Goal: Information Seeking & Learning: Learn about a topic

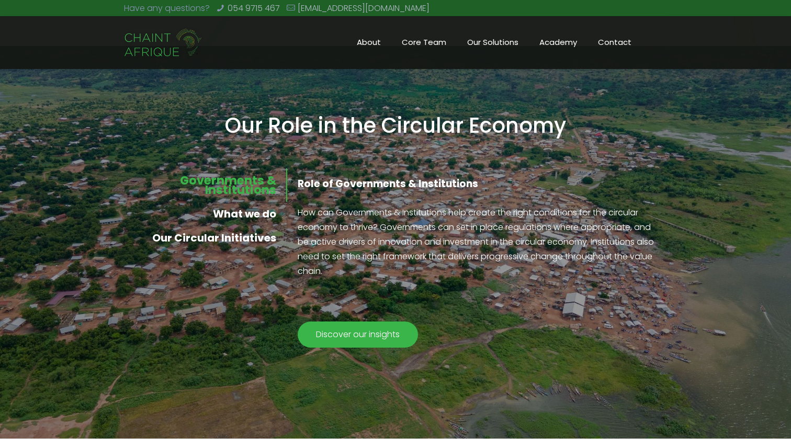
scroll to position [792, 0]
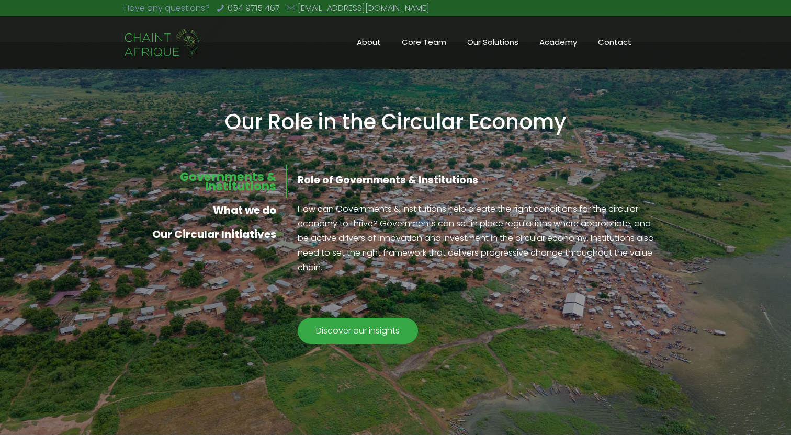
click at [359, 329] on span "Discover our insights" at bounding box center [357, 331] width 105 height 26
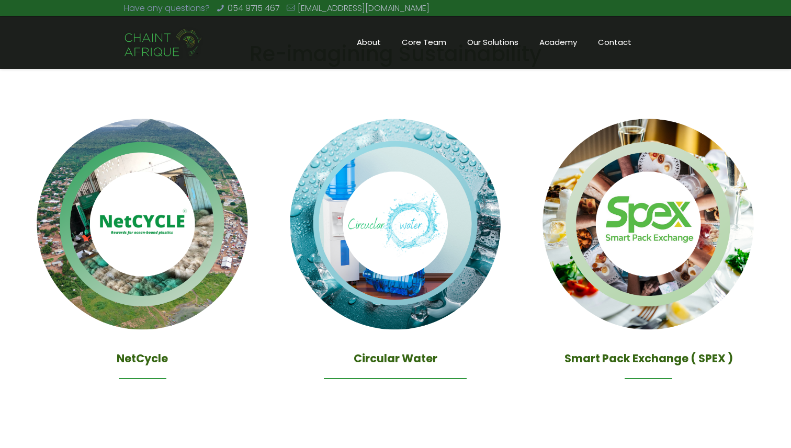
scroll to position [1251, 0]
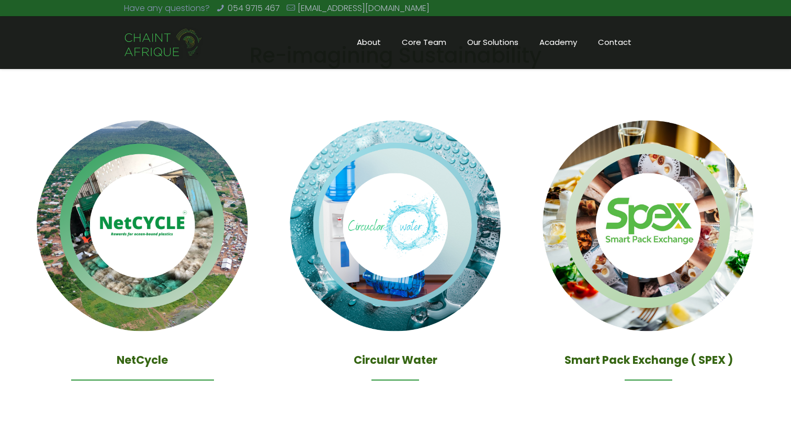
click at [156, 275] on img at bounding box center [143, 226] width 238 height 238
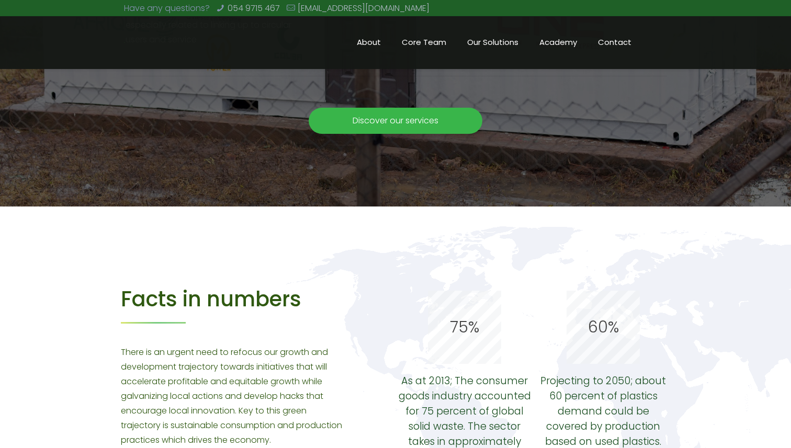
scroll to position [2006, 0]
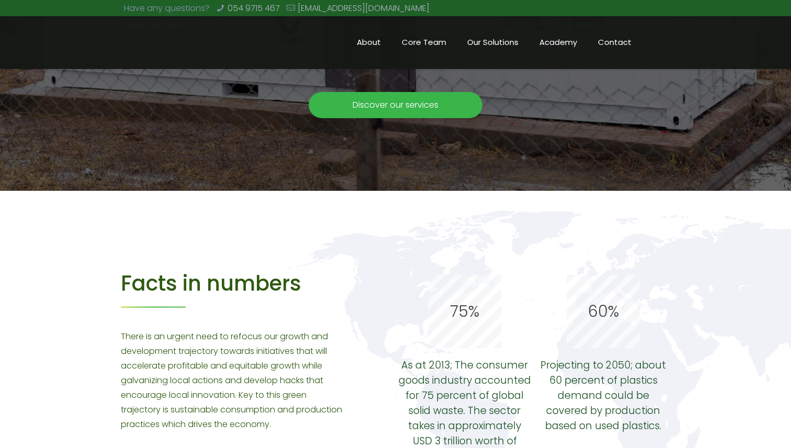
click at [421, 41] on span "Core Team" at bounding box center [423, 43] width 65 height 16
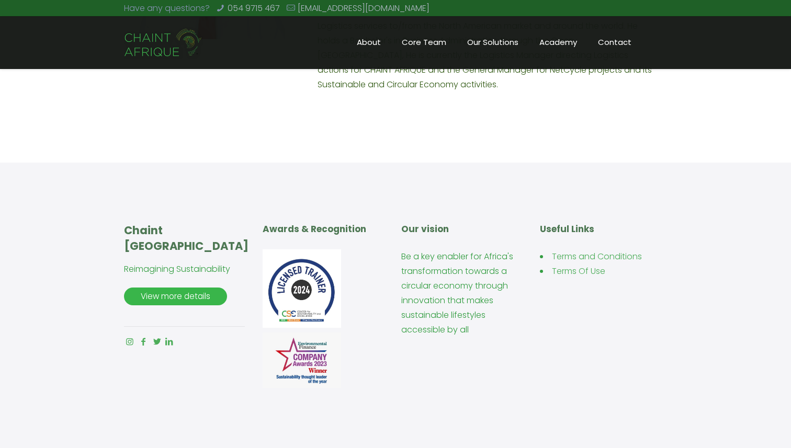
scroll to position [2286, 0]
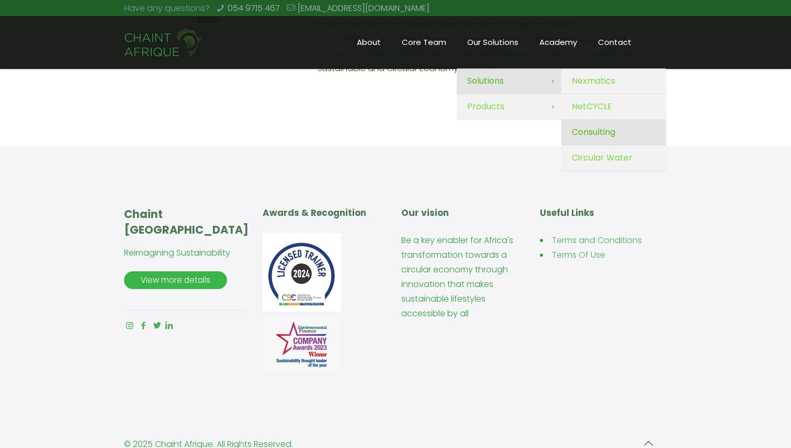
click at [603, 136] on span "Consulting" at bounding box center [593, 132] width 43 height 15
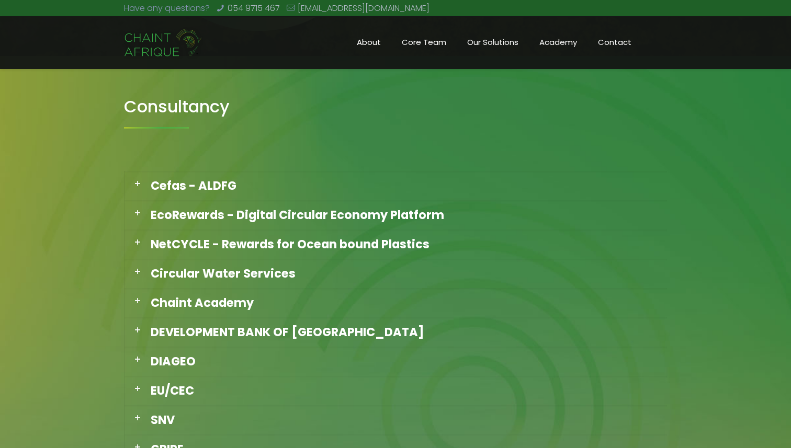
scroll to position [728, 0]
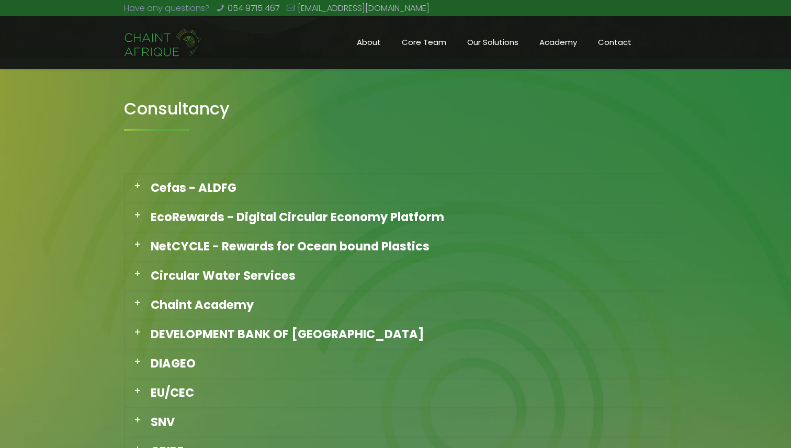
click at [136, 185] on icon at bounding box center [137, 186] width 10 height 10
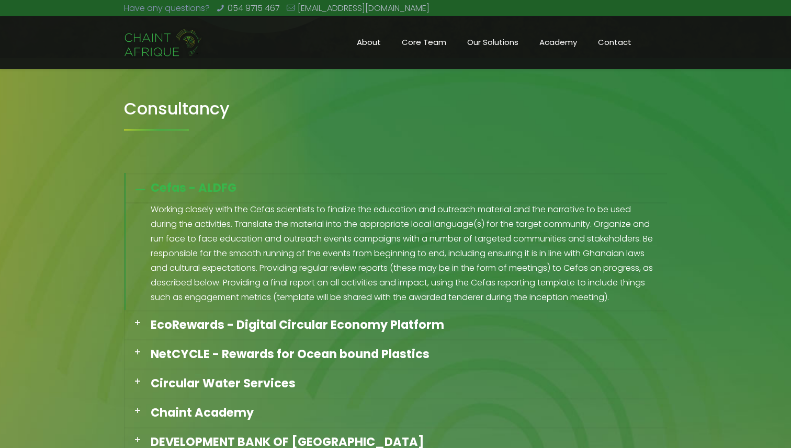
click at [138, 185] on icon at bounding box center [137, 186] width 10 height 10
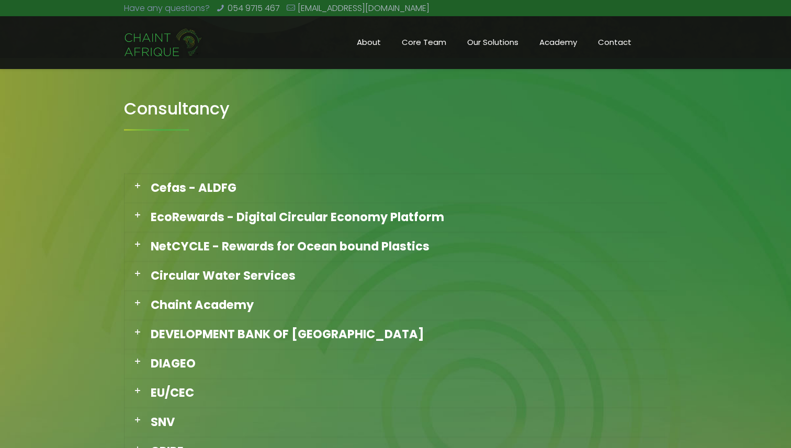
click at [139, 218] on icon at bounding box center [137, 216] width 10 height 10
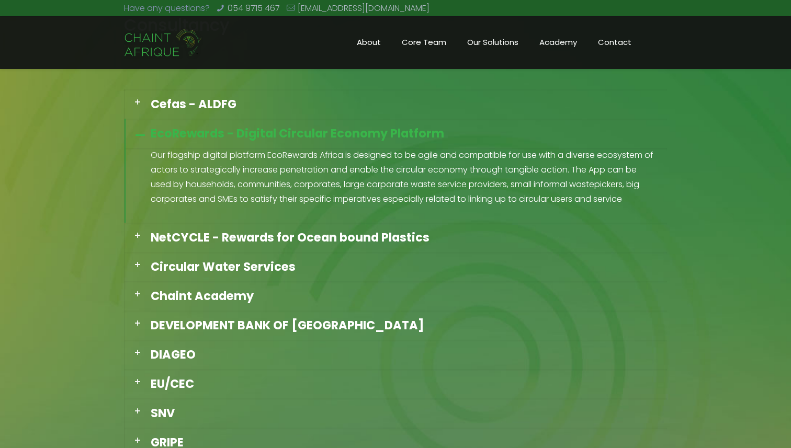
scroll to position [822, 0]
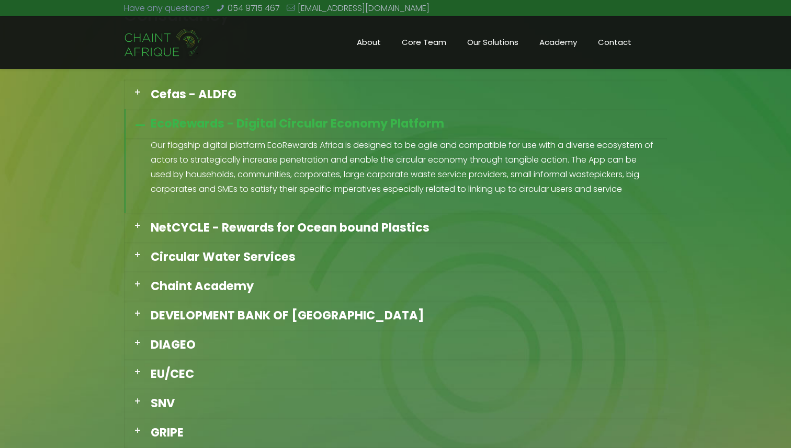
click at [137, 228] on icon at bounding box center [137, 226] width 10 height 10
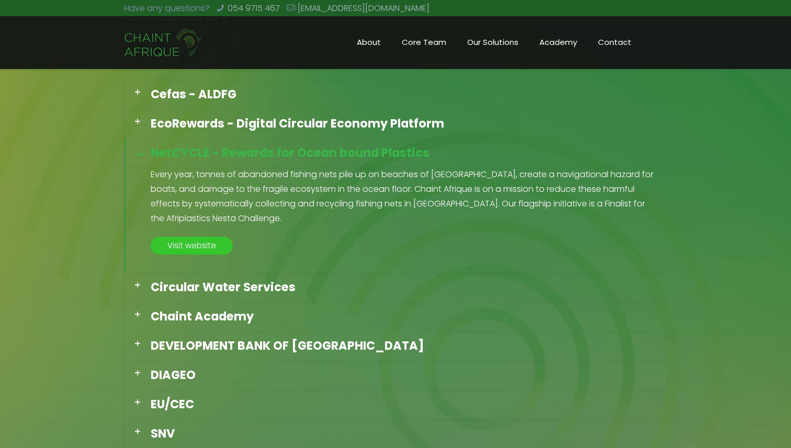
click at [142, 156] on icon at bounding box center [137, 151] width 10 height 10
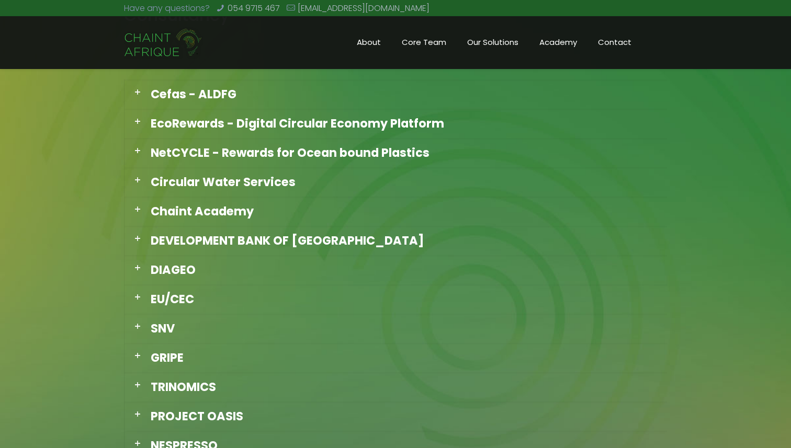
click at [141, 211] on icon at bounding box center [137, 210] width 10 height 10
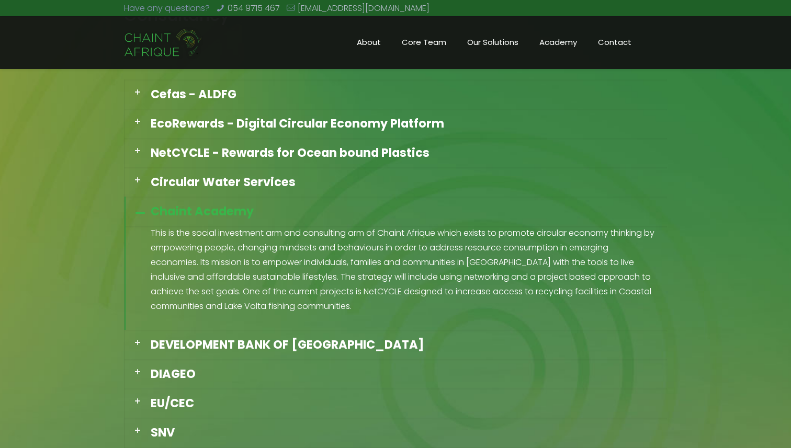
click at [141, 211] on icon at bounding box center [137, 210] width 10 height 10
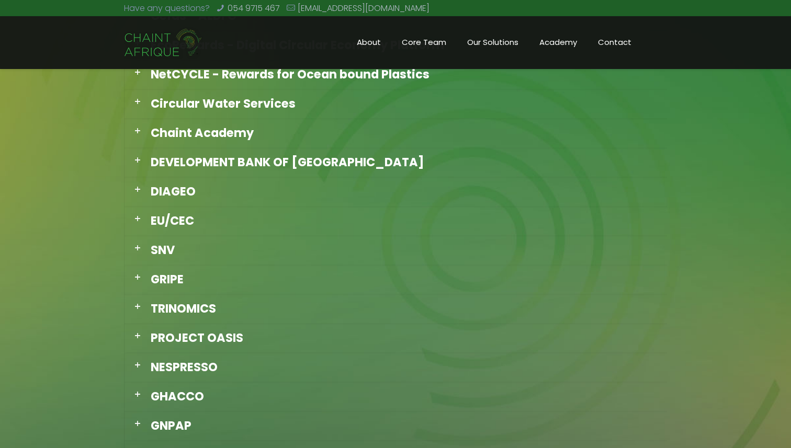
scroll to position [909, 0]
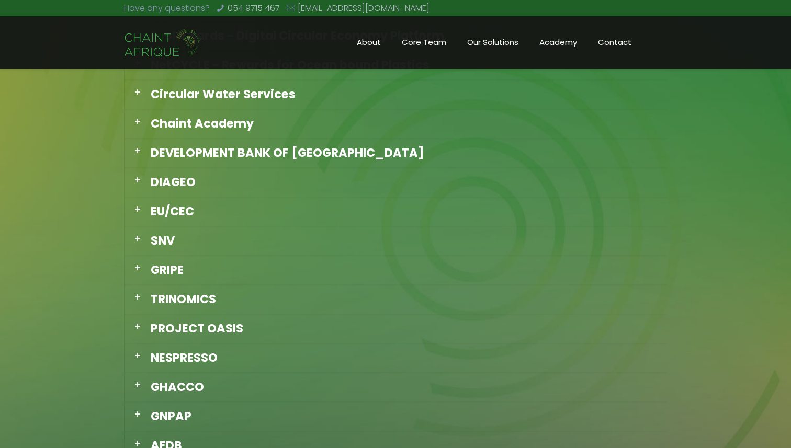
click at [140, 155] on icon at bounding box center [137, 151] width 10 height 10
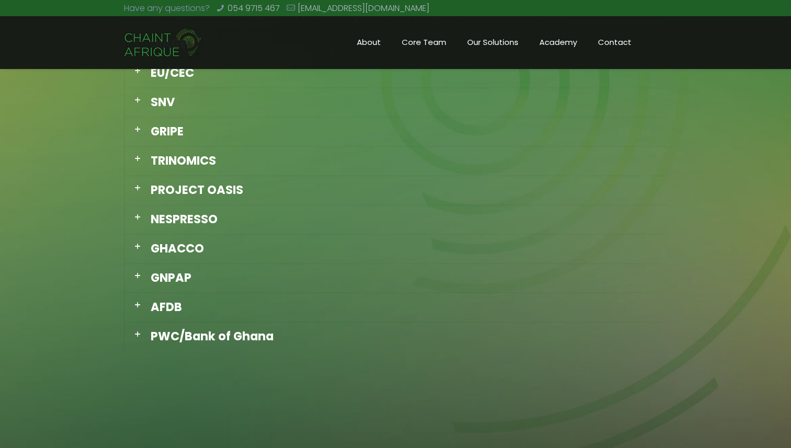
scroll to position [1087, 0]
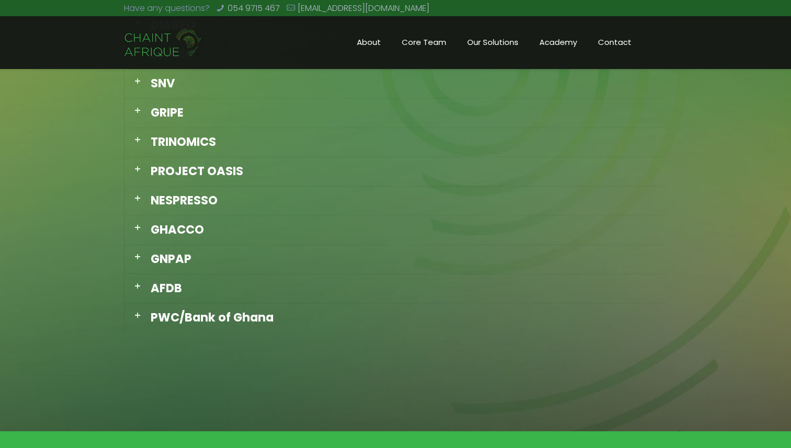
click at [139, 315] on icon at bounding box center [137, 316] width 10 height 10
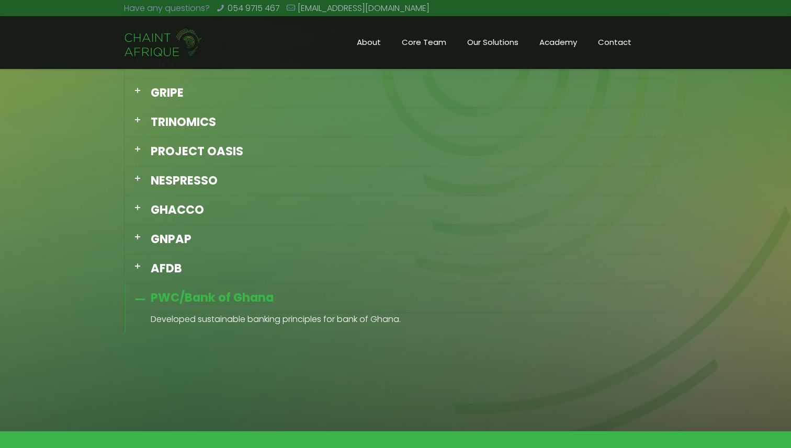
click at [139, 270] on icon at bounding box center [137, 267] width 10 height 10
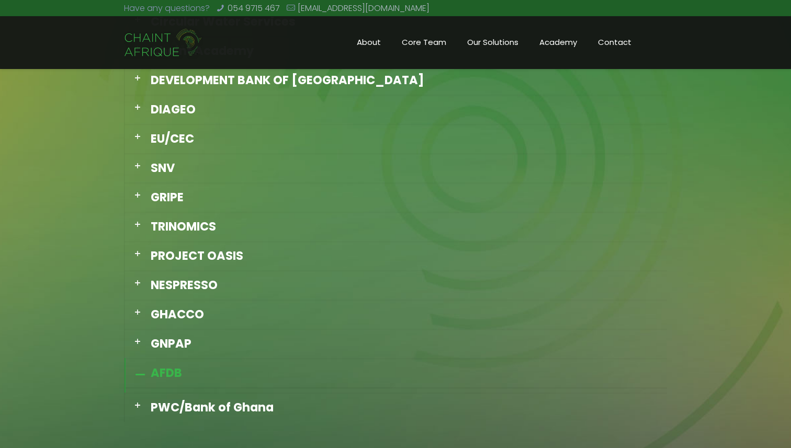
scroll to position [959, 0]
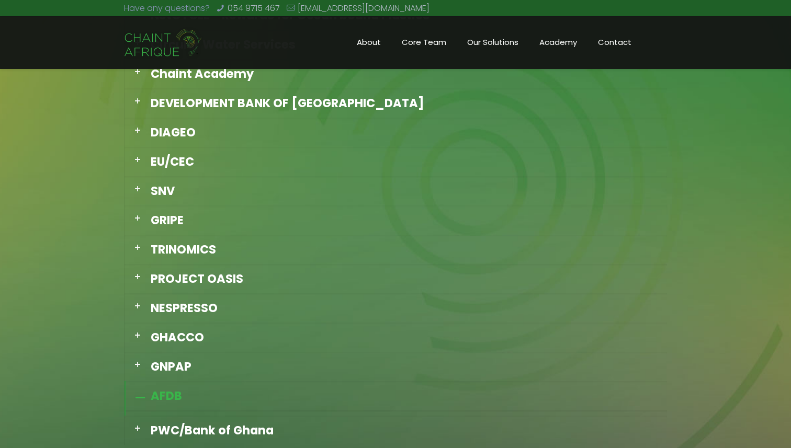
click at [139, 185] on icon at bounding box center [137, 190] width 10 height 10
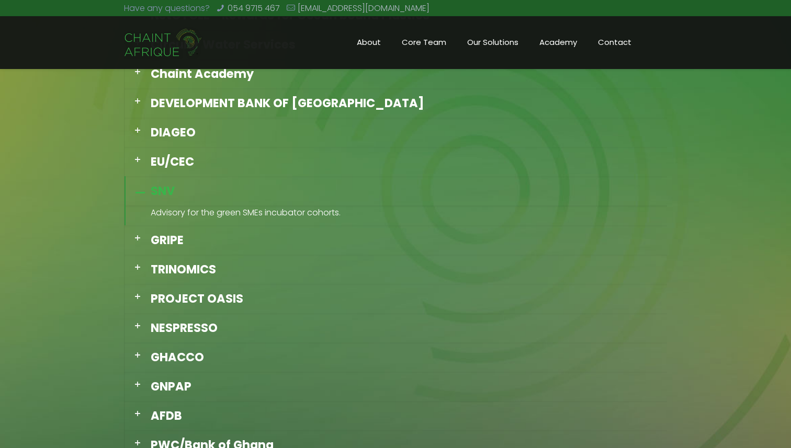
click at [141, 176] on div "SNV" at bounding box center [395, 190] width 543 height 29
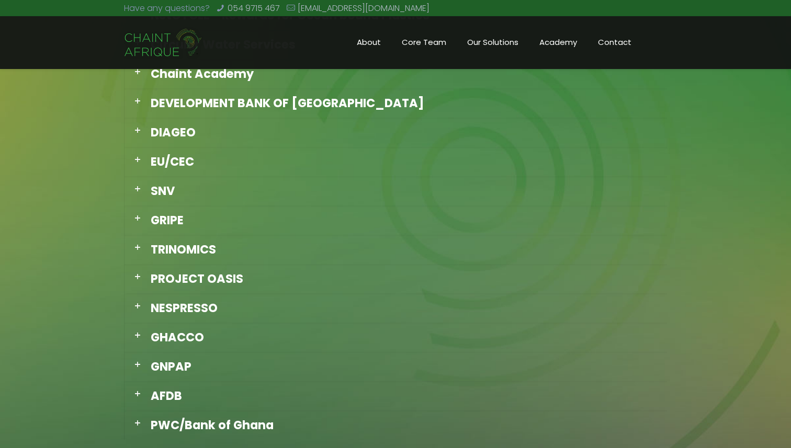
click at [141, 161] on icon at bounding box center [137, 160] width 10 height 10
